Goal: Task Accomplishment & Management: Complete application form

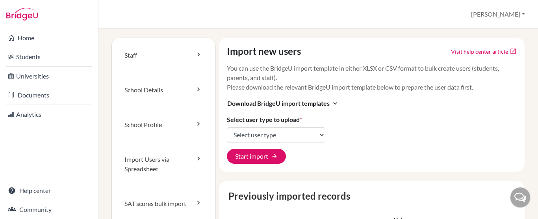
scroll to position [62, 0]
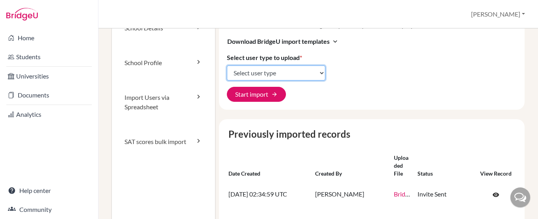
click at [289, 76] on select "Select user type Students Students and parents Parents Advisors Report writers" at bounding box center [276, 72] width 98 height 15
select select "students"
click at [227, 65] on select "Select user type Students Students and parents Parents Advisors Report writers" at bounding box center [276, 72] width 98 height 15
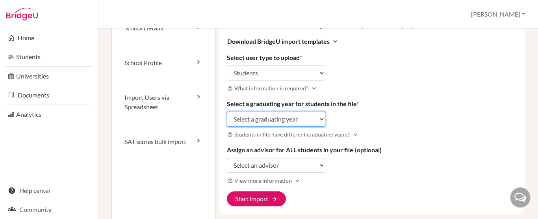
click at [272, 118] on select "Select a graduating year 2024 2025 2026 2027 2028 2029" at bounding box center [276, 118] width 98 height 15
select select "2028"
click at [227, 111] on select "Select a graduating year 2024 2025 2026 2027 2028 2029" at bounding box center [276, 118] width 98 height 15
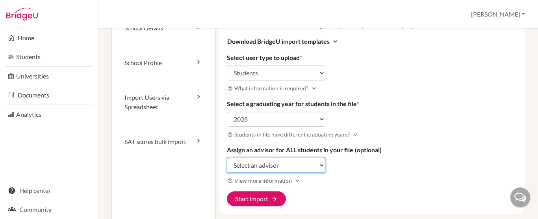
click at [277, 169] on select "Select an advisor Rizky Nidya Kurnia" at bounding box center [276, 165] width 98 height 15
select select "427527"
click at [227, 158] on select "Select an advisor Rizky Nidya Kurnia" at bounding box center [276, 165] width 98 height 15
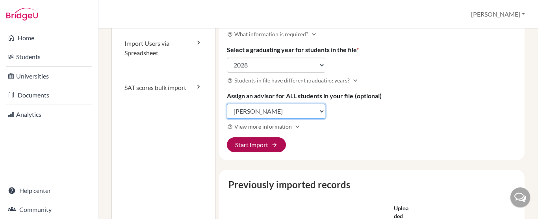
scroll to position [119, 0]
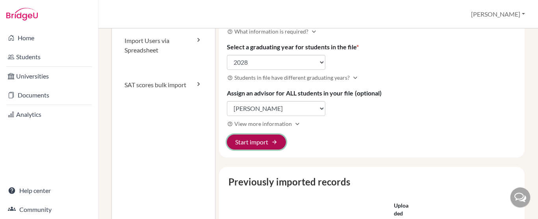
click at [252, 142] on button "Start import arrow_forward" at bounding box center [256, 141] width 59 height 15
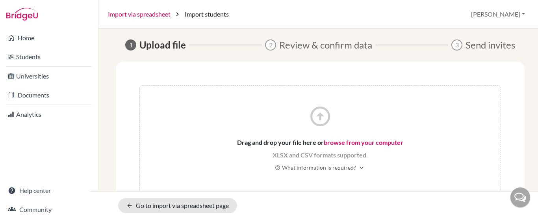
click at [343, 142] on link "browse from your computer" at bounding box center [364, 141] width 80 height 7
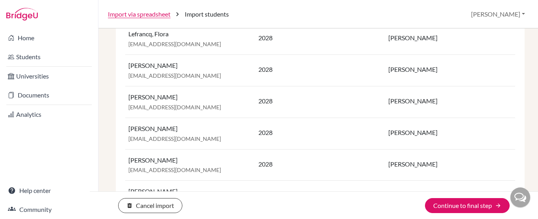
scroll to position [304, 0]
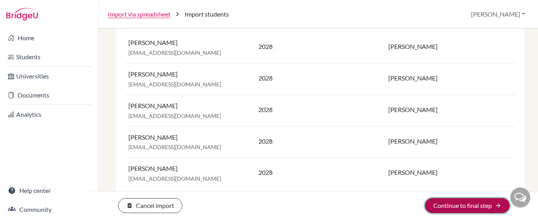
click at [477, 207] on button "Continue to final step arrow_forward" at bounding box center [467, 205] width 85 height 15
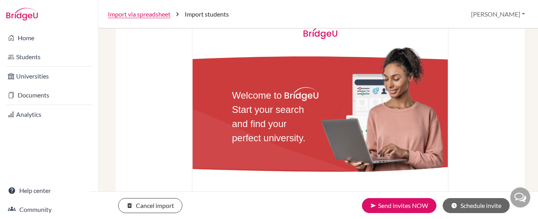
scroll to position [244, 0]
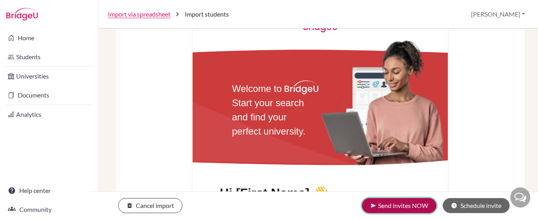
click at [392, 205] on button "send Send invites NOW" at bounding box center [399, 205] width 74 height 15
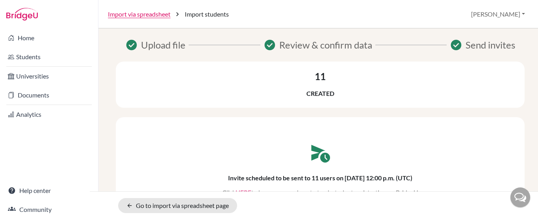
scroll to position [11, 0]
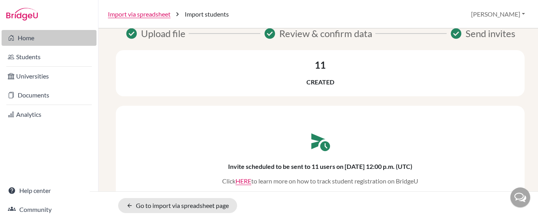
click at [36, 37] on link "Home" at bounding box center [49, 38] width 95 height 16
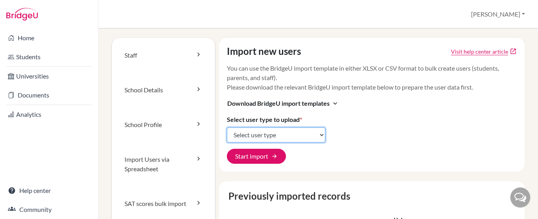
click at [275, 134] on select "Select user type Students Students and parents Parents Advisors Report writers" at bounding box center [276, 134] width 98 height 15
select select "students"
click at [227, 127] on select "Select user type Students Students and parents Parents Advisors Report writers" at bounding box center [276, 134] width 98 height 15
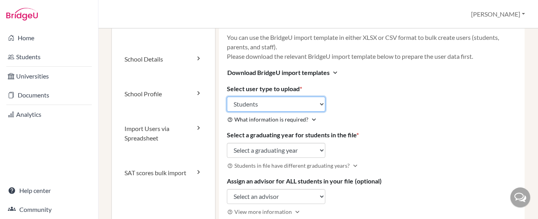
scroll to position [33, 0]
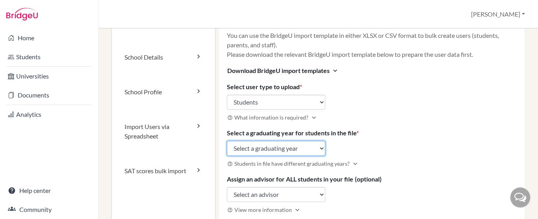
click at [261, 145] on select "Select a graduating year 2024 2025 2026 2027 2028 2029" at bounding box center [276, 148] width 98 height 15
select select "2028"
click at [227, 141] on select "Select a graduating year 2024 2025 2026 2027 2028 2029" at bounding box center [276, 148] width 98 height 15
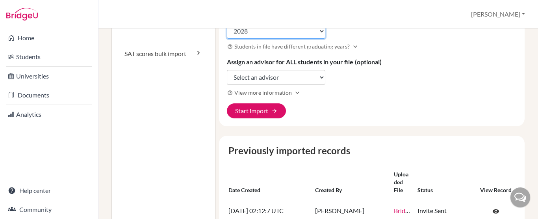
scroll to position [150, 0]
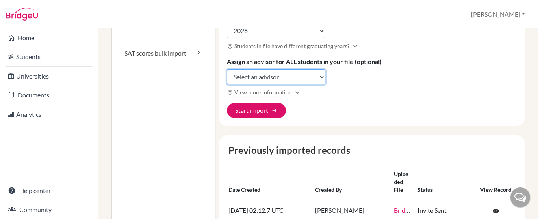
click at [252, 74] on select "Select an advisor Rizky Nidya Kurnia" at bounding box center [276, 76] width 98 height 15
select select "427527"
click at [227, 69] on select "Select an advisor Rizky Nidya Kurnia" at bounding box center [276, 76] width 98 height 15
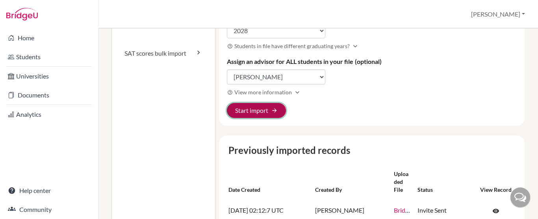
click at [256, 113] on button "Start import arrow_forward" at bounding box center [256, 110] width 59 height 15
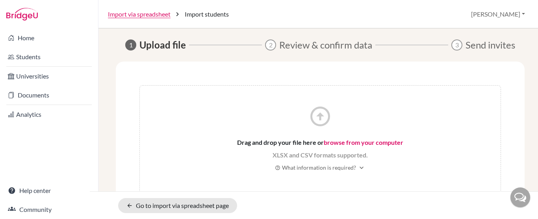
click at [366, 142] on link "browse from your computer" at bounding box center [364, 141] width 80 height 7
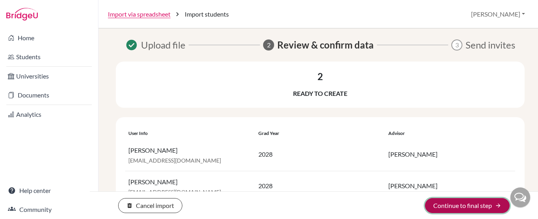
click at [466, 208] on button "Continue to final step arrow_forward" at bounding box center [467, 205] width 85 height 15
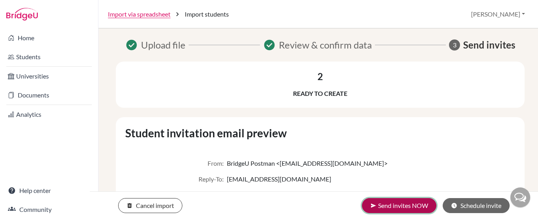
click at [409, 205] on button "send Send invites NOW" at bounding box center [399, 205] width 74 height 15
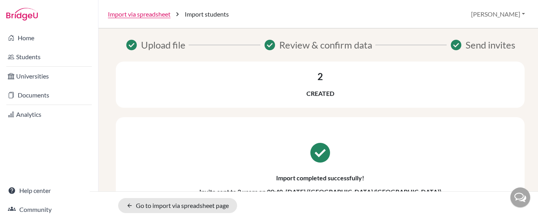
scroll to position [25, 0]
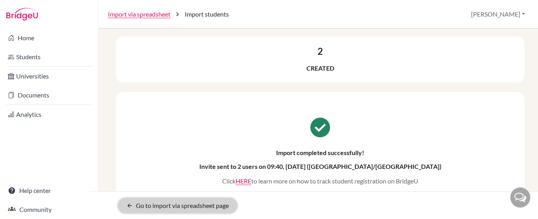
click at [151, 202] on link "arrow_back Go to import via spreadsheet page" at bounding box center [177, 205] width 119 height 15
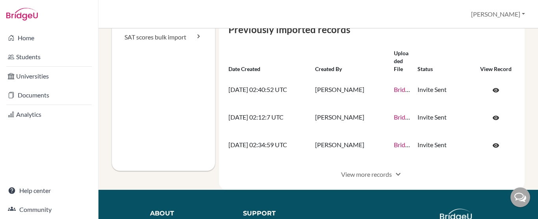
scroll to position [167, 0]
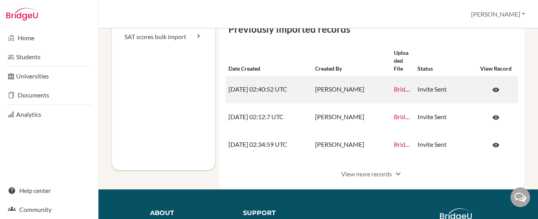
click at [395, 92] on link "BridgeU_Students_List_3.xlsx" at bounding box center [433, 88] width 79 height 7
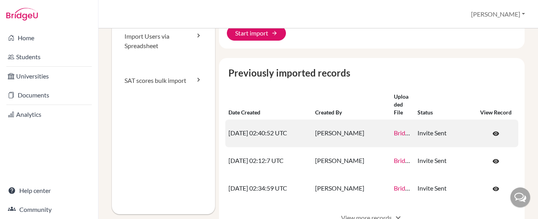
scroll to position [135, 0]
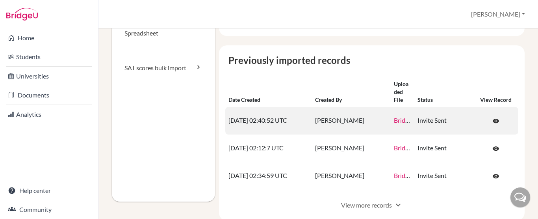
click at [272, 124] on td "[DATE] 02:40:52 UTC" at bounding box center [268, 121] width 87 height 28
click at [492, 119] on span "visibility" at bounding box center [495, 120] width 7 height 7
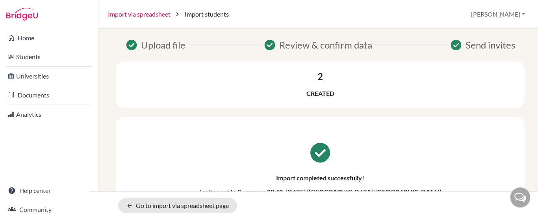
scroll to position [25, 0]
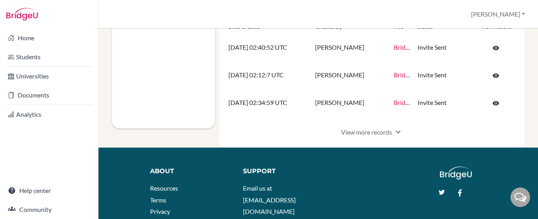
scroll to position [209, 0]
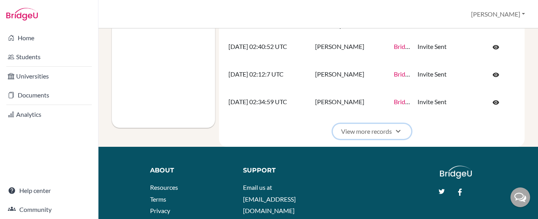
click at [373, 131] on button "View more records expand_more" at bounding box center [372, 131] width 78 height 15
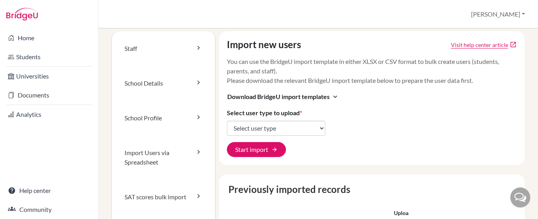
scroll to position [4, 0]
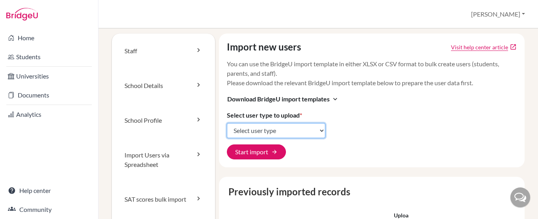
click at [275, 126] on select "Select user type Students Students and parents Parents Advisors Report writers" at bounding box center [276, 130] width 98 height 15
select select "students"
click at [227, 123] on select "Select user type Students Students and parents Parents Advisors Report writers" at bounding box center [276, 130] width 98 height 15
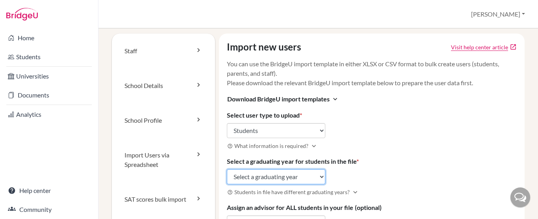
click at [276, 174] on select "Select a graduating year 2024 2025 2026 2027 2028 2029" at bounding box center [276, 176] width 98 height 15
select select "2028"
click at [227, 169] on select "Select a graduating year 2024 2025 2026 2027 2028 2029" at bounding box center [276, 176] width 98 height 15
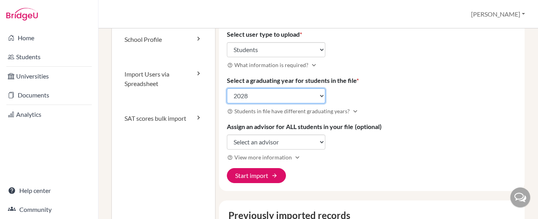
scroll to position [87, 0]
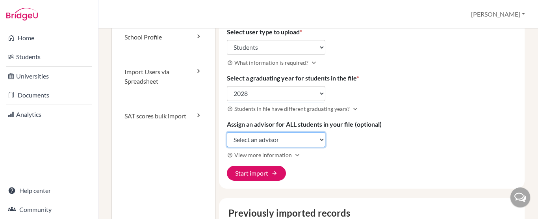
click at [279, 137] on select "Select an advisor Rizky Nidya Kurnia" at bounding box center [276, 139] width 98 height 15
select select "427527"
click at [227, 132] on select "Select an advisor Rizky Nidya Kurnia" at bounding box center [276, 139] width 98 height 15
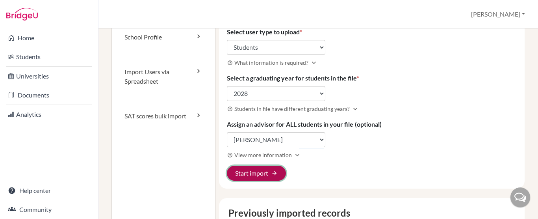
click at [256, 176] on button "Start import arrow_forward" at bounding box center [256, 172] width 59 height 15
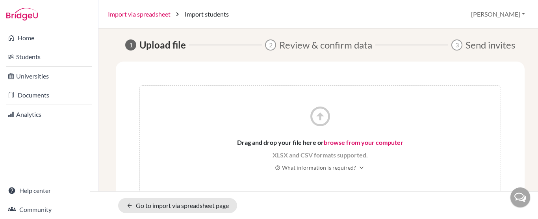
click at [339, 141] on link "browse from your computer" at bounding box center [364, 141] width 80 height 7
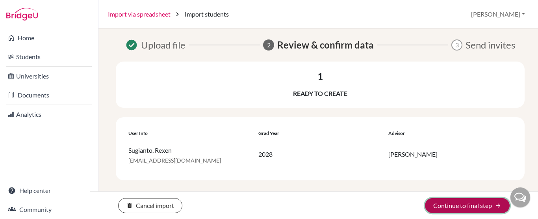
click at [468, 210] on button "Continue to final step arrow_forward" at bounding box center [467, 205] width 85 height 15
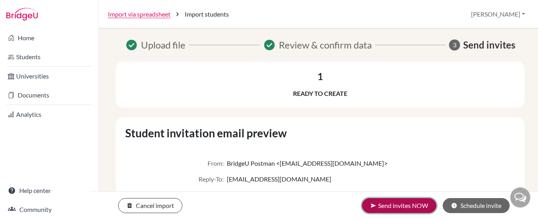
click at [398, 212] on button "send Send invites NOW" at bounding box center [399, 205] width 74 height 15
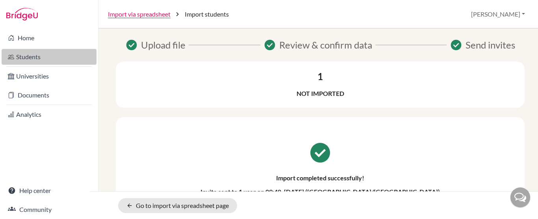
click at [24, 55] on link "Students" at bounding box center [49, 57] width 95 height 16
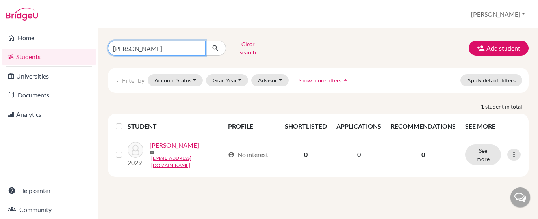
click at [195, 47] on input "[PERSON_NAME]" at bounding box center [157, 48] width 98 height 15
type input "[PERSON_NAME]"
click button "submit" at bounding box center [215, 48] width 21 height 15
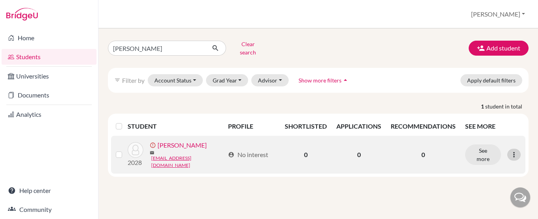
click at [515, 150] on icon at bounding box center [514, 154] width 8 height 8
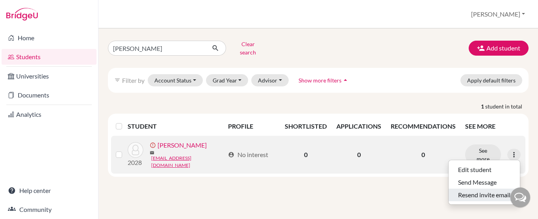
click at [486, 189] on button "Resend invite email" at bounding box center [484, 194] width 71 height 13
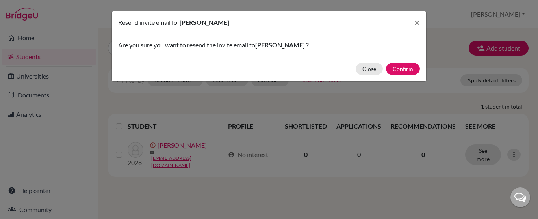
click at [401, 62] on div "Close Confirm" at bounding box center [269, 68] width 314 height 25
click at [401, 67] on button "Confirm" at bounding box center [403, 69] width 34 height 12
